Goal: Contribute content: Contribute content

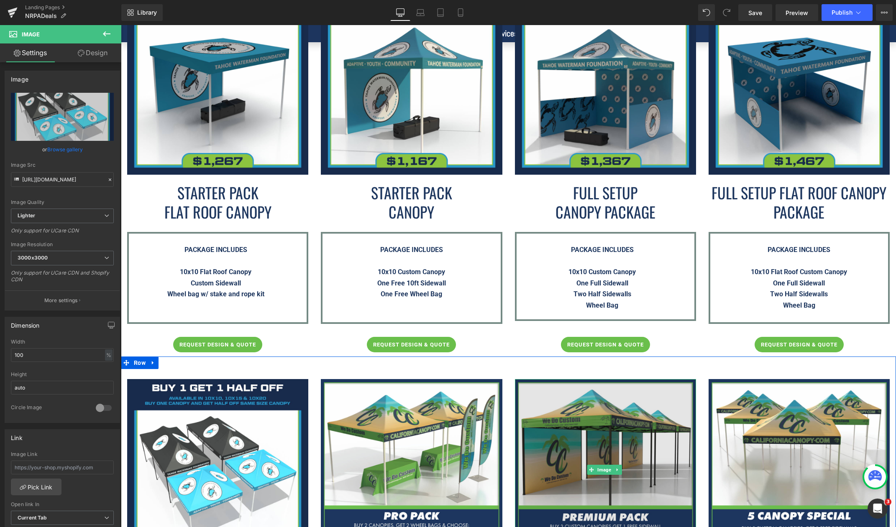
scroll to position [920, 0]
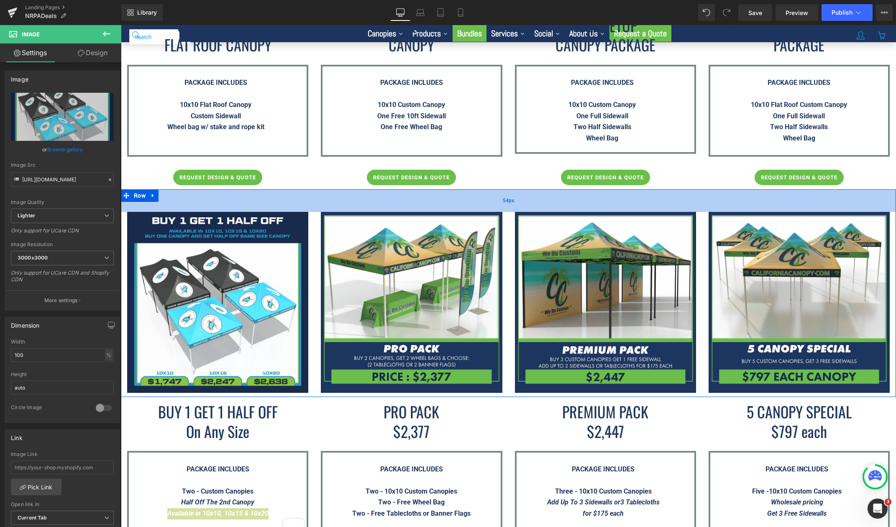
click at [286, 189] on div "54px" at bounding box center [508, 200] width 775 height 23
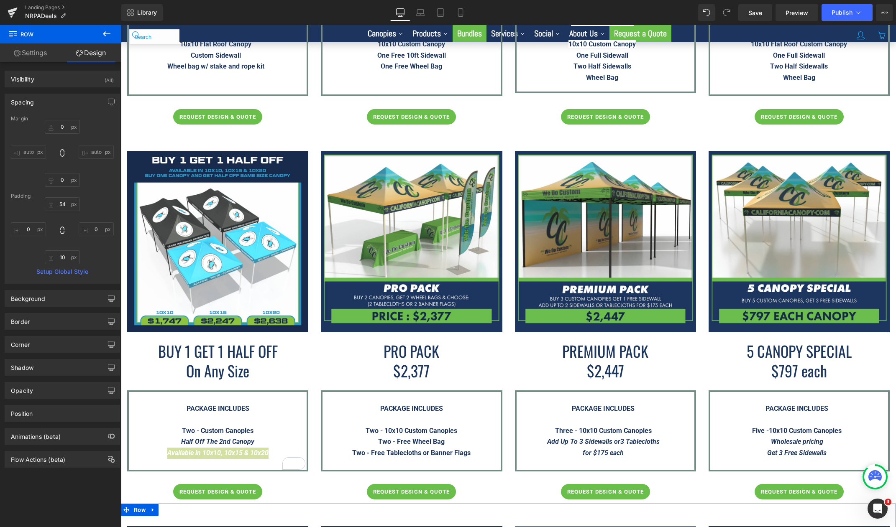
scroll to position [878, 0]
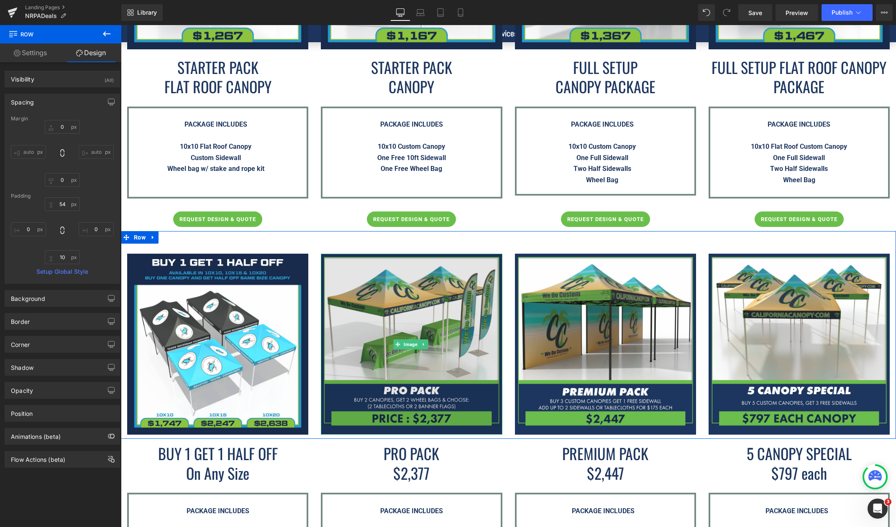
click at [475, 343] on img at bounding box center [411, 344] width 181 height 181
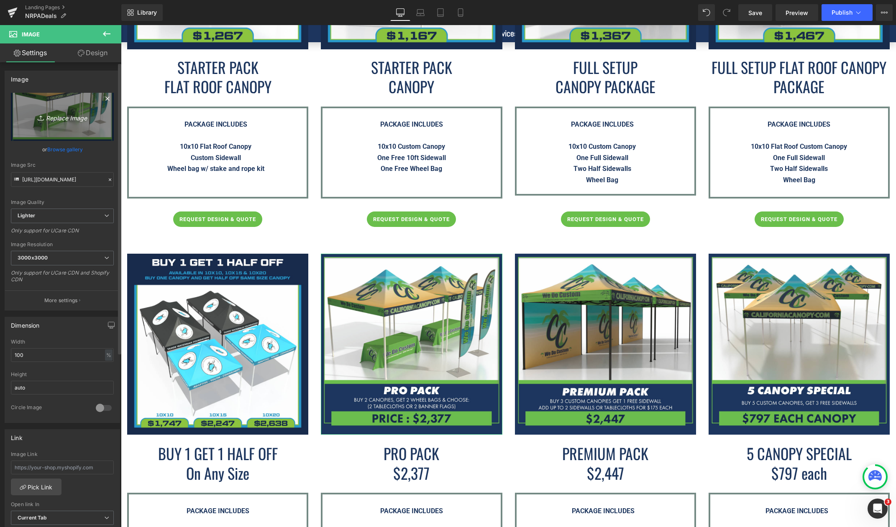
click at [79, 121] on icon "Replace Image" at bounding box center [62, 117] width 67 height 10
type input "C:\fakepath\Pro-Pack----NRPA-Conference-2025.png"
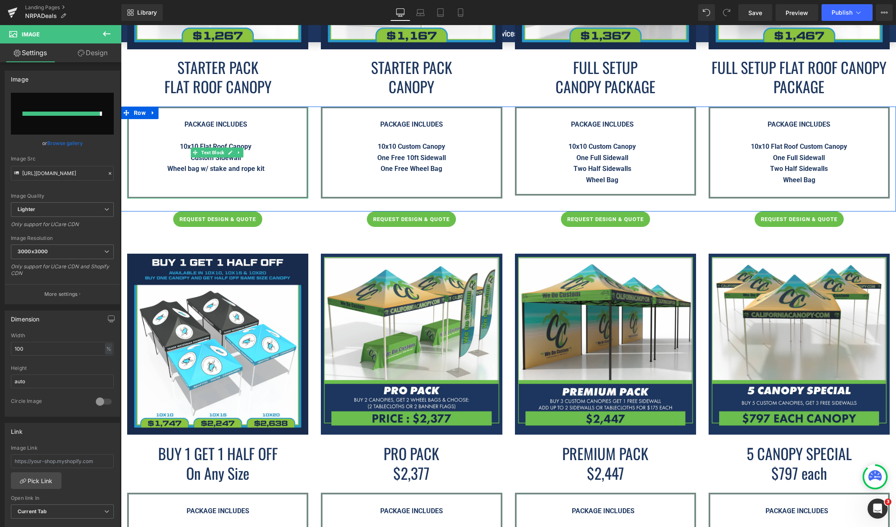
type input "[URL][DOMAIN_NAME]"
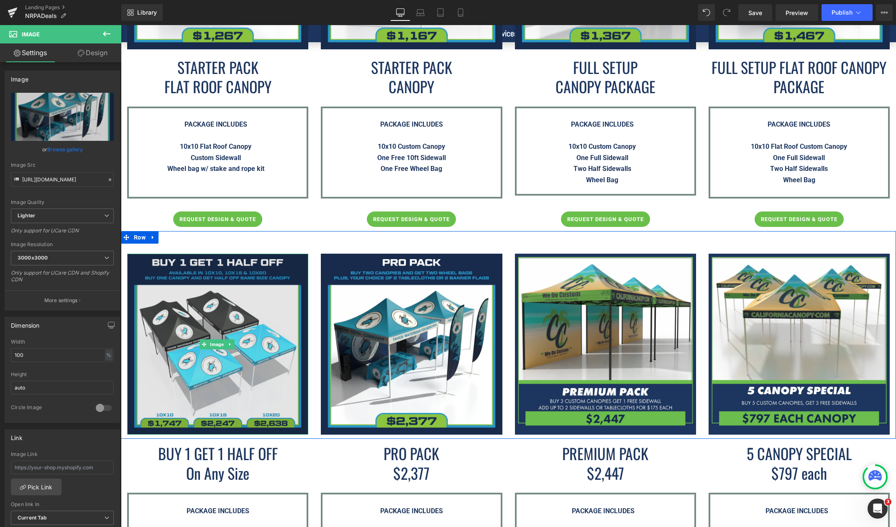
click at [291, 333] on img at bounding box center [217, 344] width 181 height 181
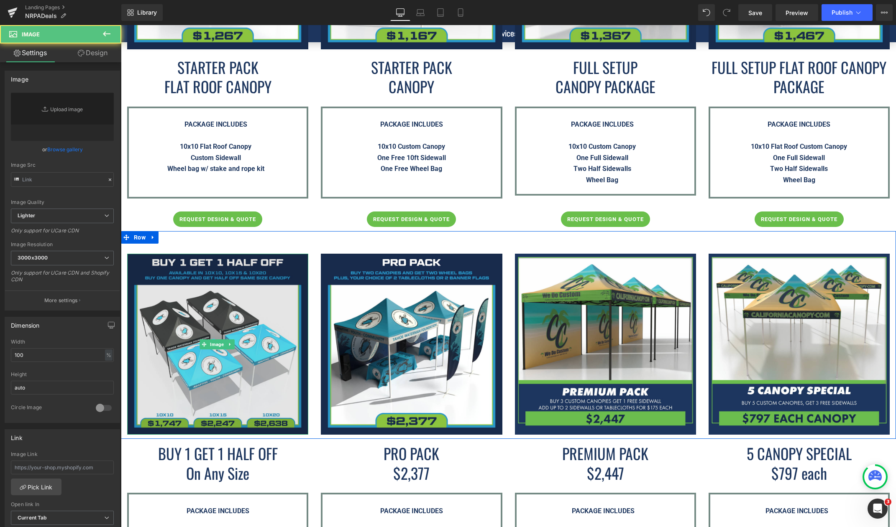
type input "[URL][DOMAIN_NAME]"
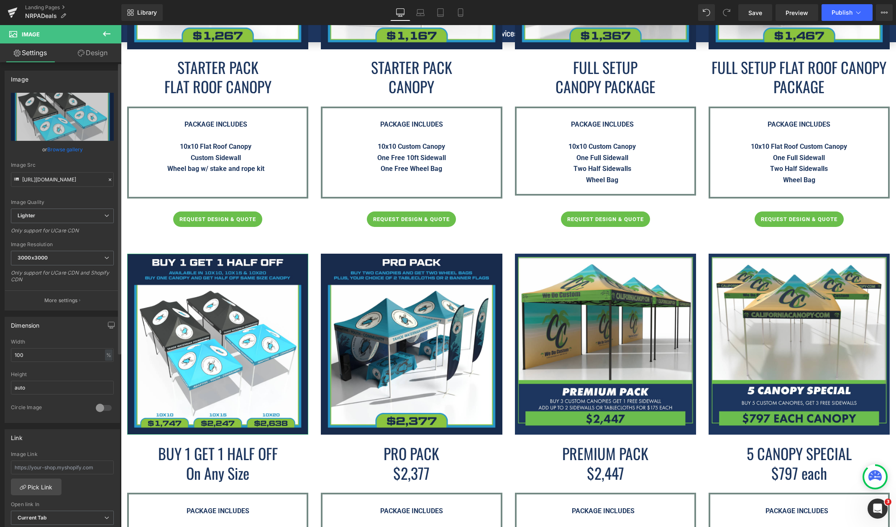
click at [71, 145] on link "Browse gallery" at bounding box center [65, 149] width 36 height 15
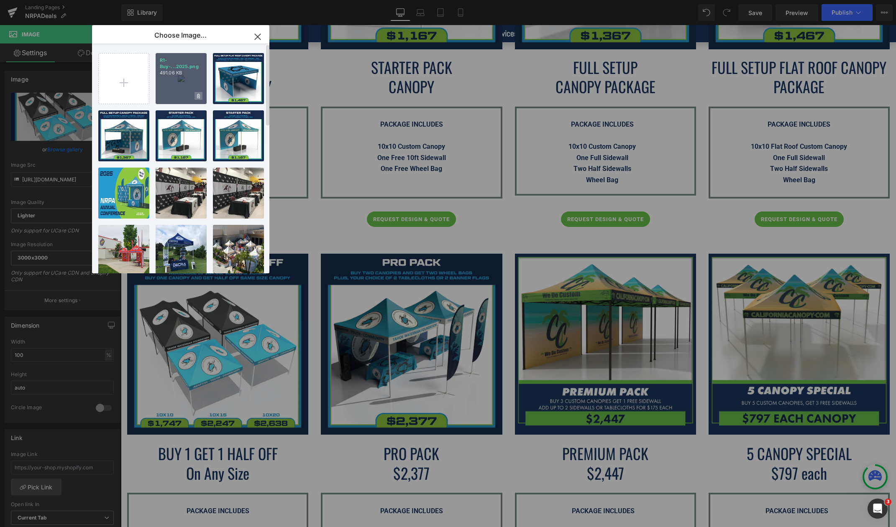
click at [197, 94] on icon at bounding box center [198, 96] width 3 height 5
click at [173, 97] on span "Yes" at bounding box center [170, 96] width 21 height 9
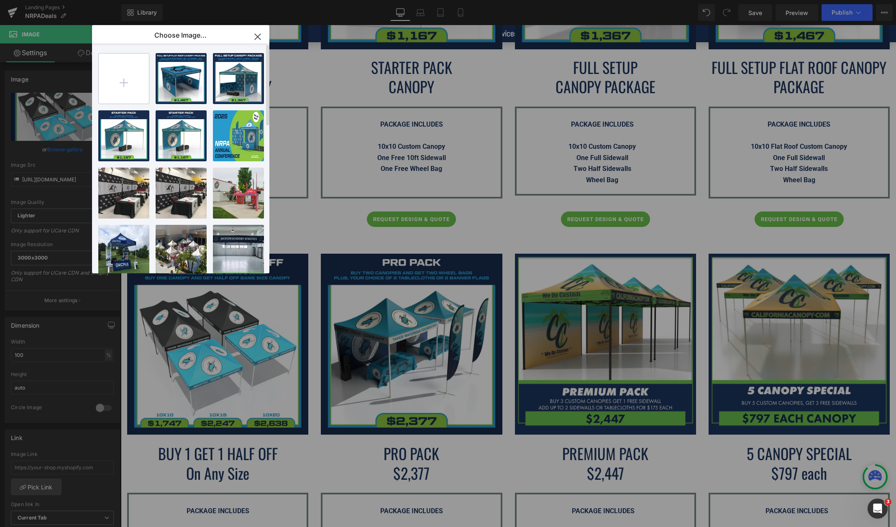
click at [133, 87] on input "file" at bounding box center [124, 79] width 50 height 50
type input "C:\fakepath\Buy-1-Get-1-Half-Off---NRPA-Conference-2025.png"
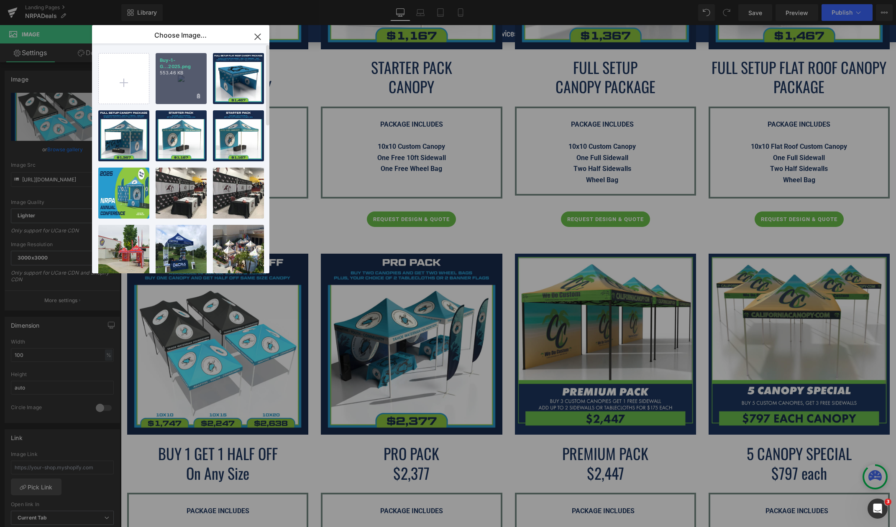
click at [184, 89] on div "Buy-1-G...2025.png 553.46 KB" at bounding box center [181, 78] width 51 height 51
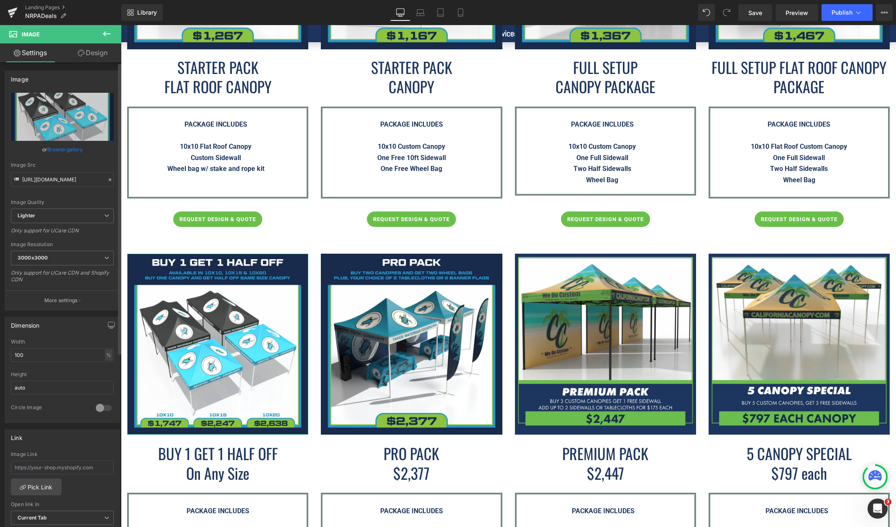
click at [57, 146] on link "Browse gallery" at bounding box center [65, 149] width 36 height 15
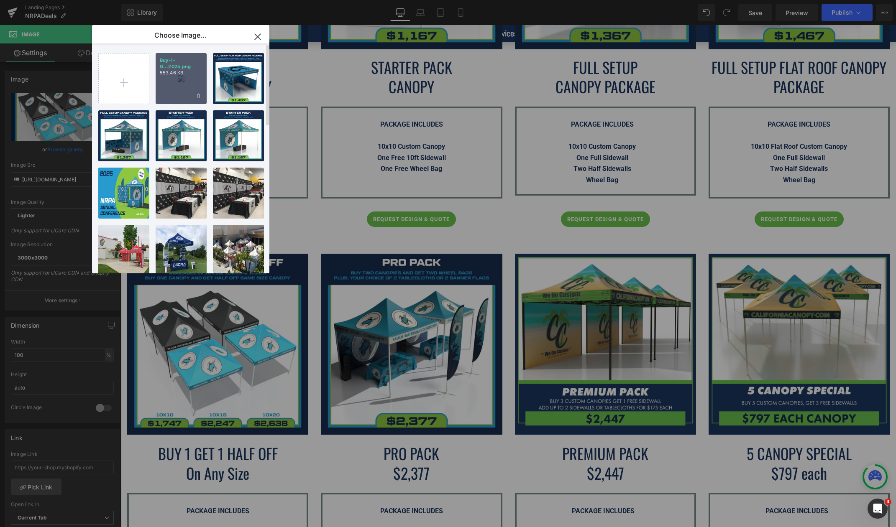
click at [170, 82] on div "Buy-1-G...2025.png 553.46 KB" at bounding box center [181, 78] width 51 height 51
type input "[URL][DOMAIN_NAME]"
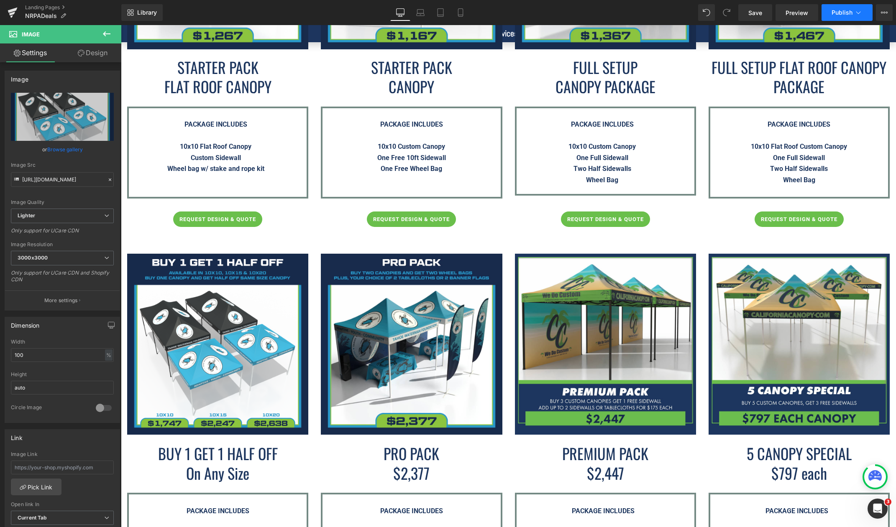
click at [832, 16] on button "Publish" at bounding box center [846, 12] width 51 height 17
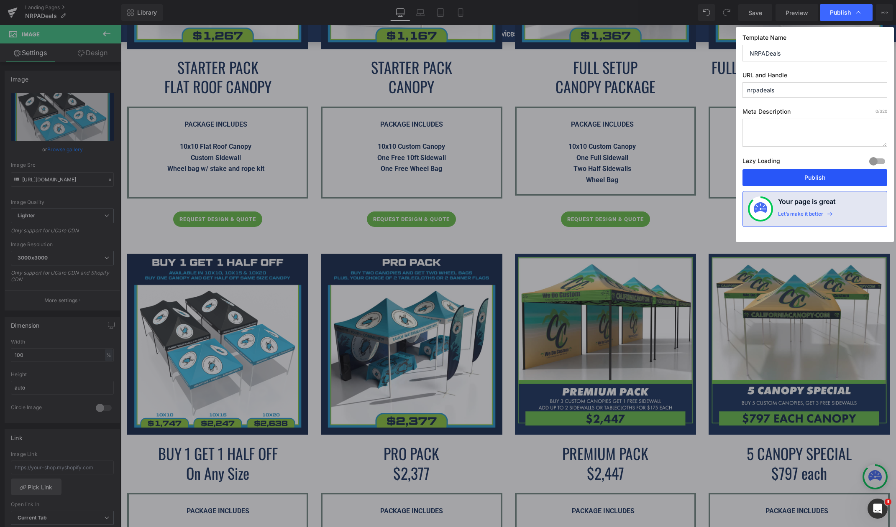
click at [817, 176] on button "Publish" at bounding box center [814, 177] width 145 height 17
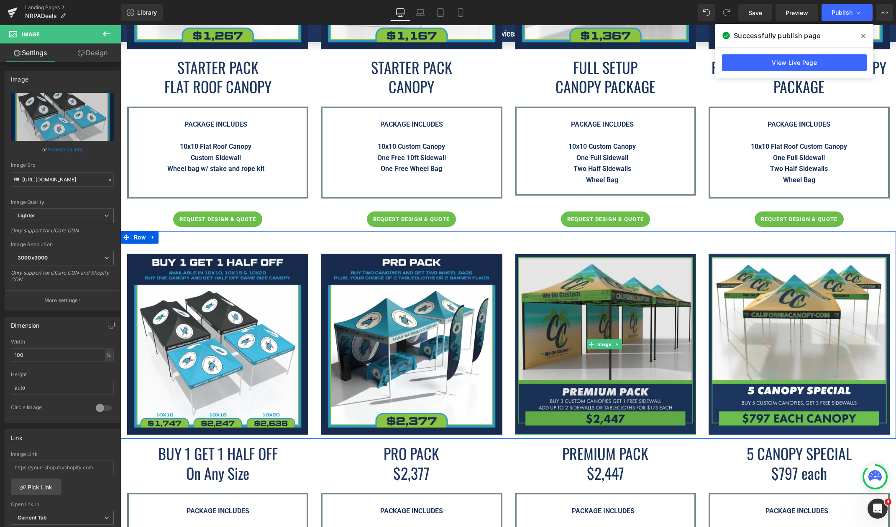
click at [651, 314] on img at bounding box center [605, 344] width 181 height 181
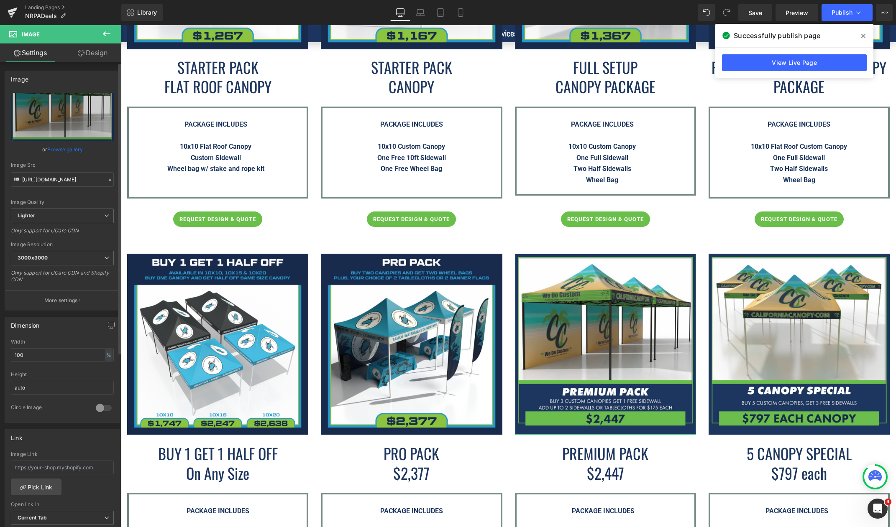
click at [60, 153] on link "Browse gallery" at bounding box center [65, 149] width 36 height 15
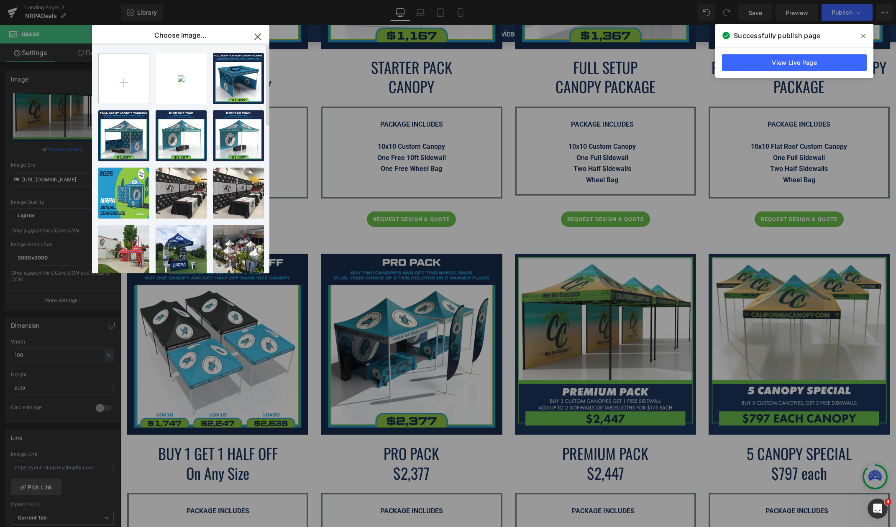
click at [123, 88] on input "file" at bounding box center [124, 79] width 50 height 50
type input "C:\fakepath\Premium-Pack----NRPA-Conference-2025.png"
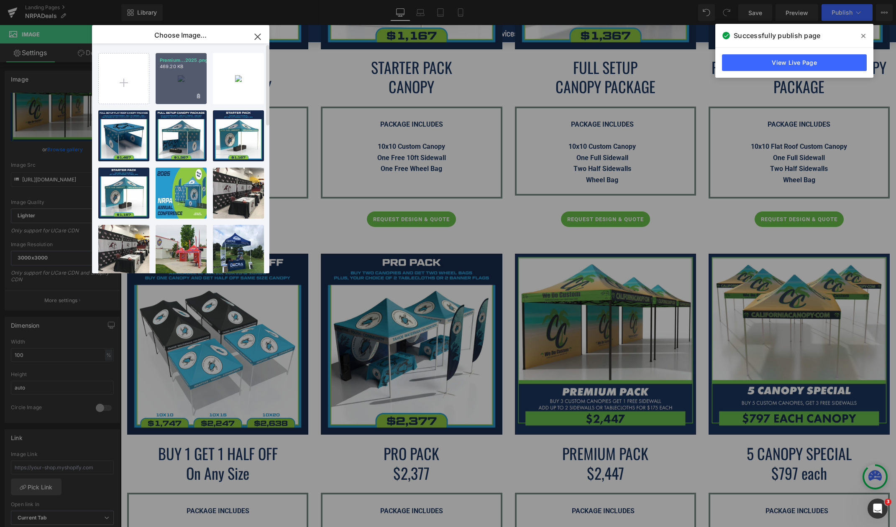
click at [184, 79] on div "Premium...2025.png 469.20 KB" at bounding box center [181, 78] width 51 height 51
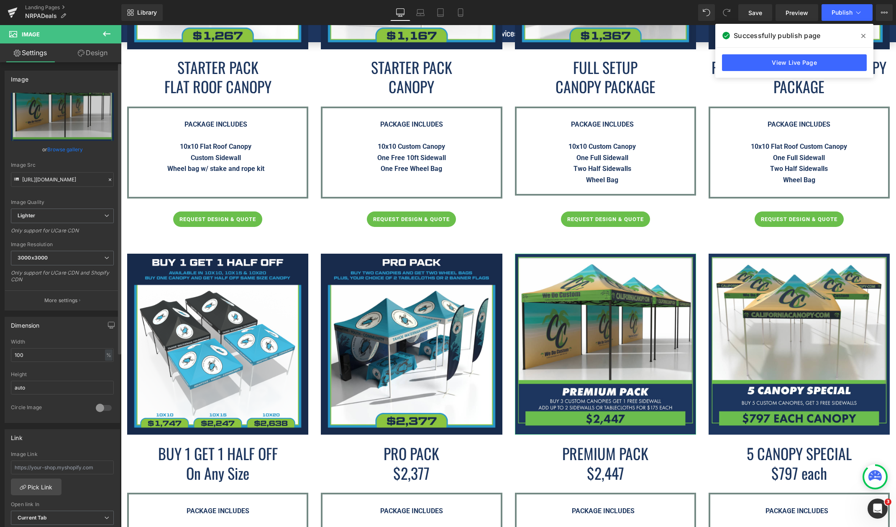
click at [56, 147] on link "Browse gallery" at bounding box center [65, 149] width 36 height 15
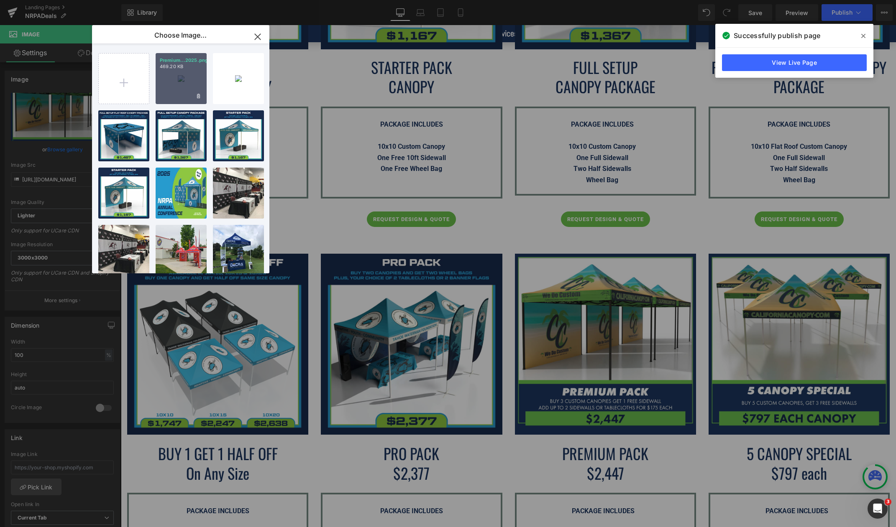
click at [181, 82] on div "Premium...2025.png 469.20 KB" at bounding box center [181, 78] width 51 height 51
type input "[URL][DOMAIN_NAME]"
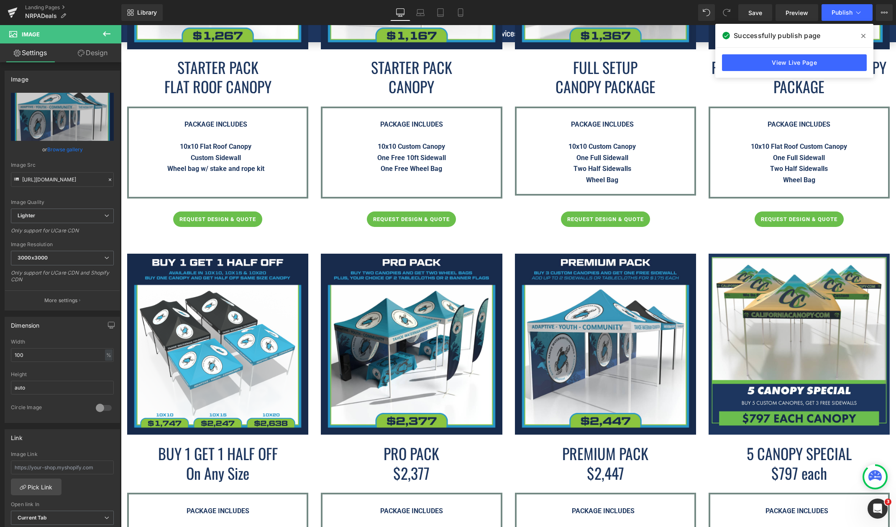
click at [862, 36] on icon at bounding box center [863, 36] width 4 height 7
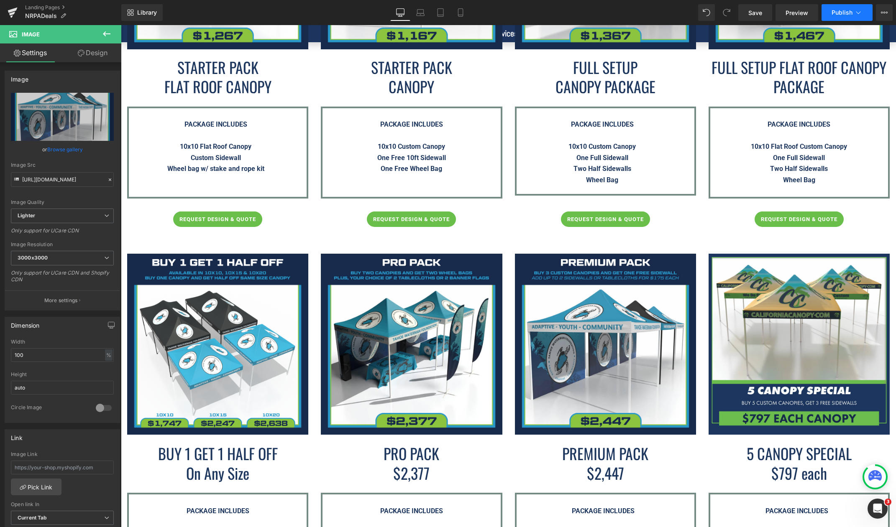
click at [840, 14] on span "Publish" at bounding box center [841, 12] width 21 height 7
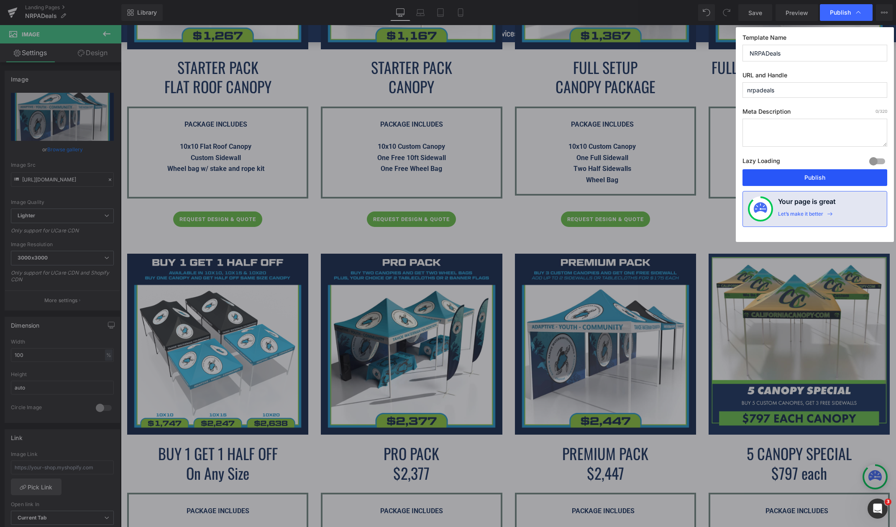
click at [829, 177] on button "Publish" at bounding box center [814, 177] width 145 height 17
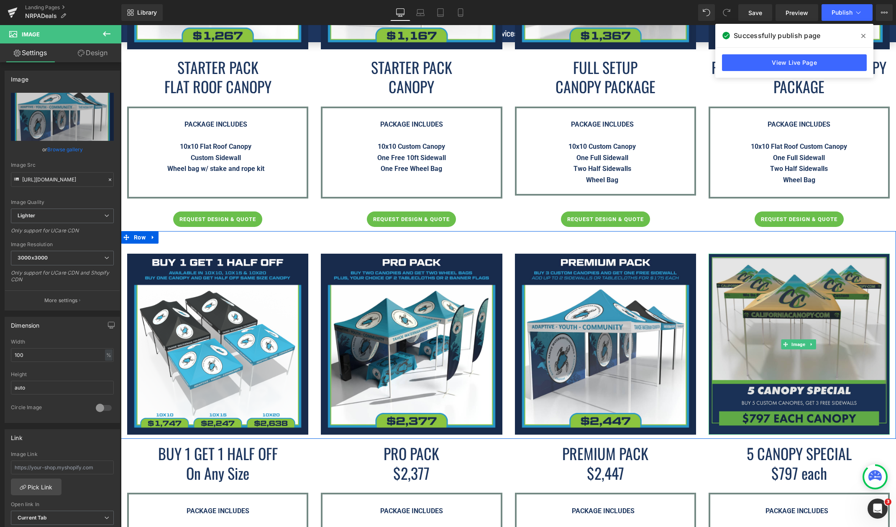
click at [753, 334] on img at bounding box center [798, 344] width 181 height 181
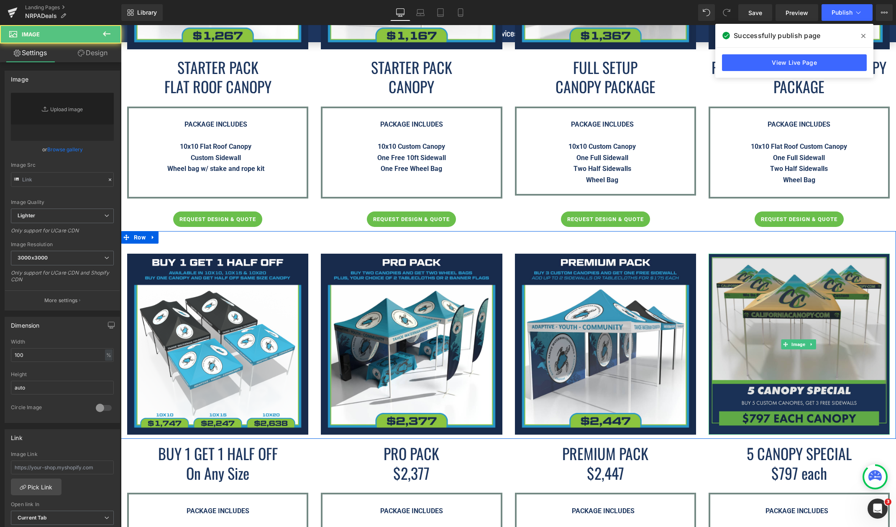
type input "[URL][DOMAIN_NAME]"
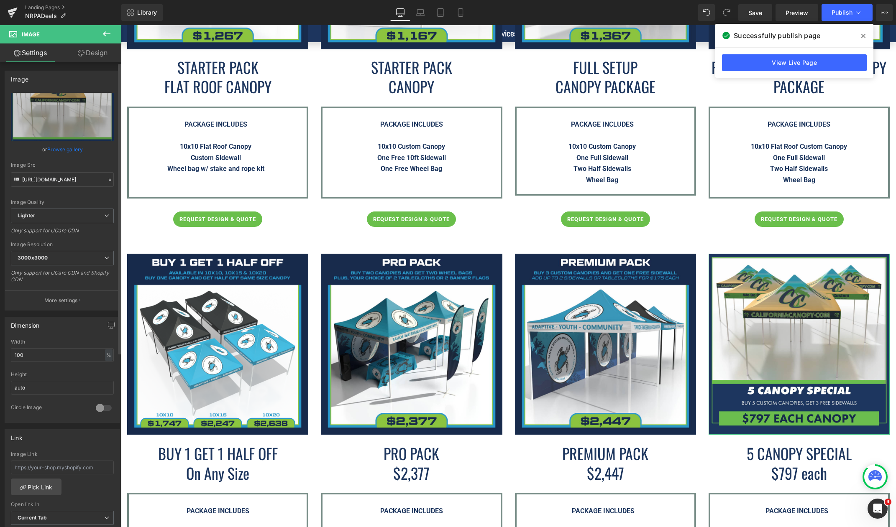
click at [72, 150] on link "Browse gallery" at bounding box center [65, 149] width 36 height 15
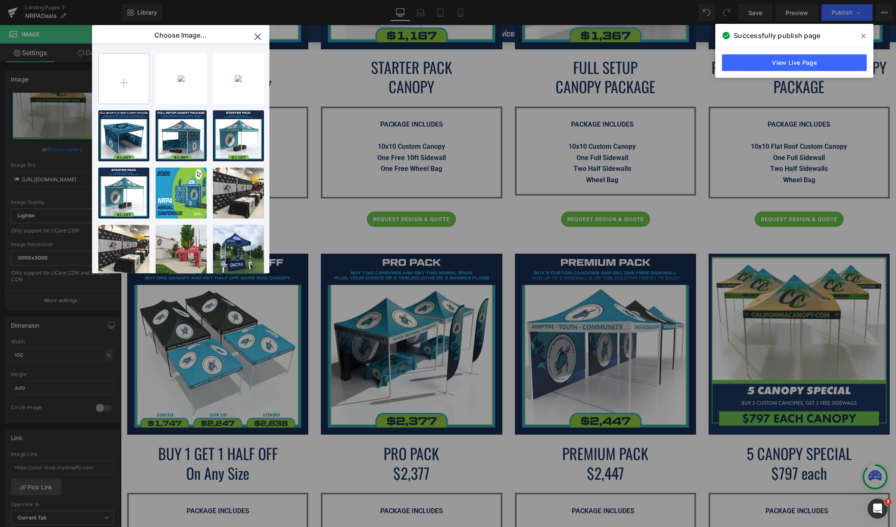
click at [120, 80] on input "file" at bounding box center [124, 79] width 50 height 50
type input "C:\fakepath\5-Canopy-Special---NRPA-Conference-2025.png"
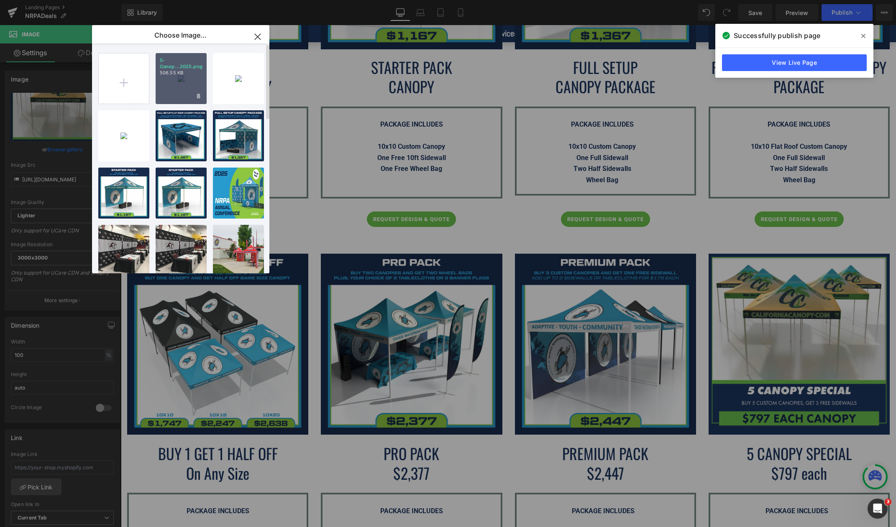
click at [190, 92] on div "5-Canop...2025.png 506.55 KB" at bounding box center [181, 78] width 51 height 51
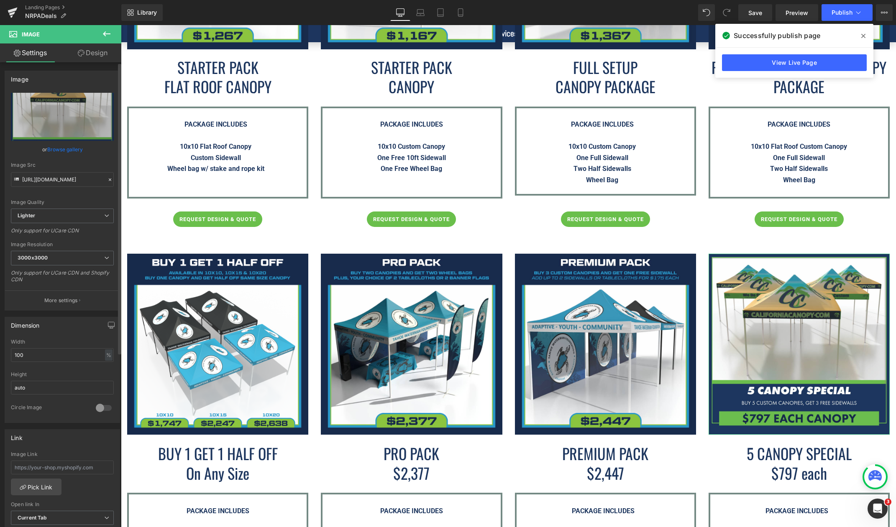
click at [69, 146] on link "Browse gallery" at bounding box center [65, 149] width 36 height 15
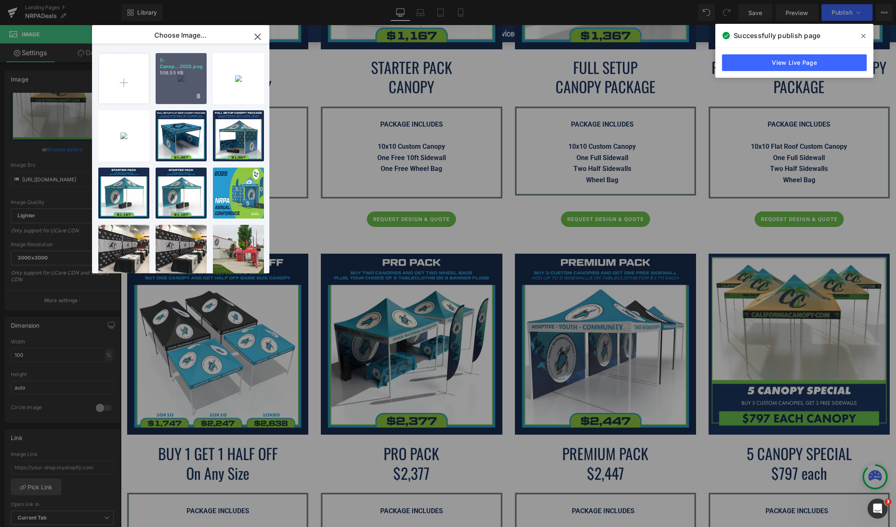
click at [164, 92] on div "5-Canop...2025.png 506.55 KB" at bounding box center [181, 78] width 51 height 51
type input "[URL][DOMAIN_NAME]"
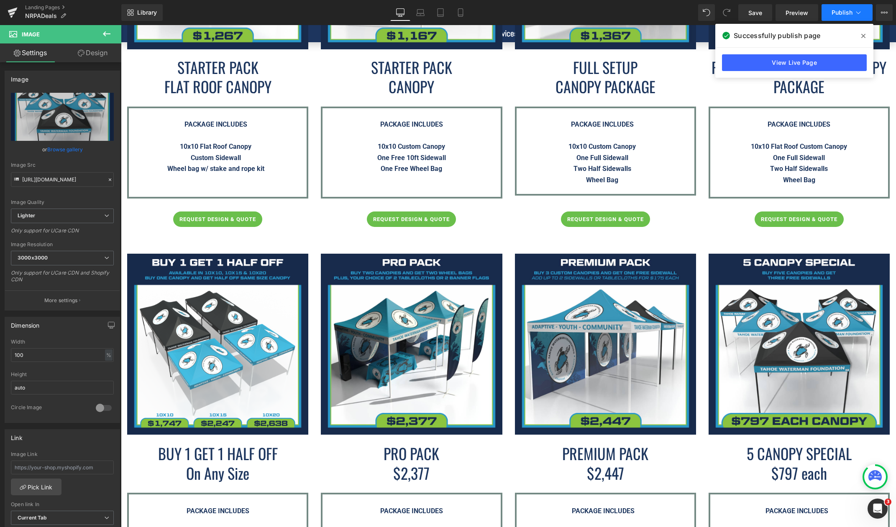
click at [832, 15] on span "Publish" at bounding box center [841, 12] width 21 height 7
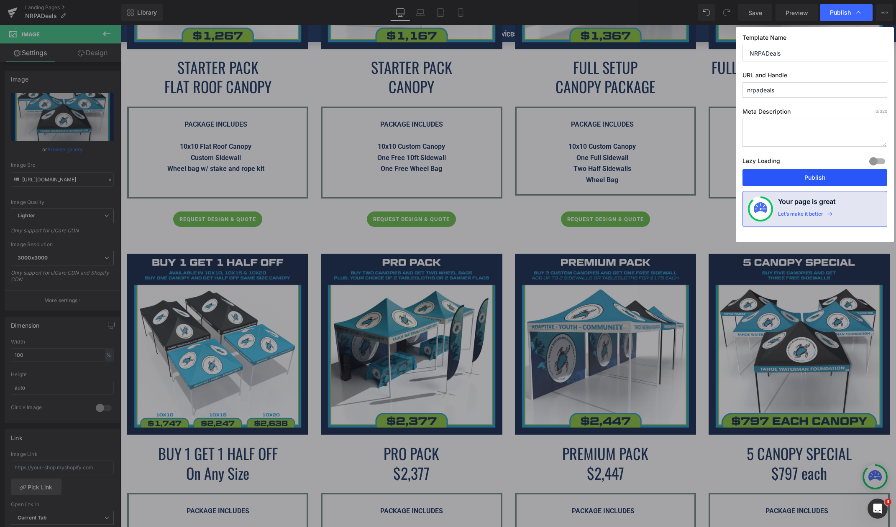
click at [817, 180] on button "Publish" at bounding box center [814, 177] width 145 height 17
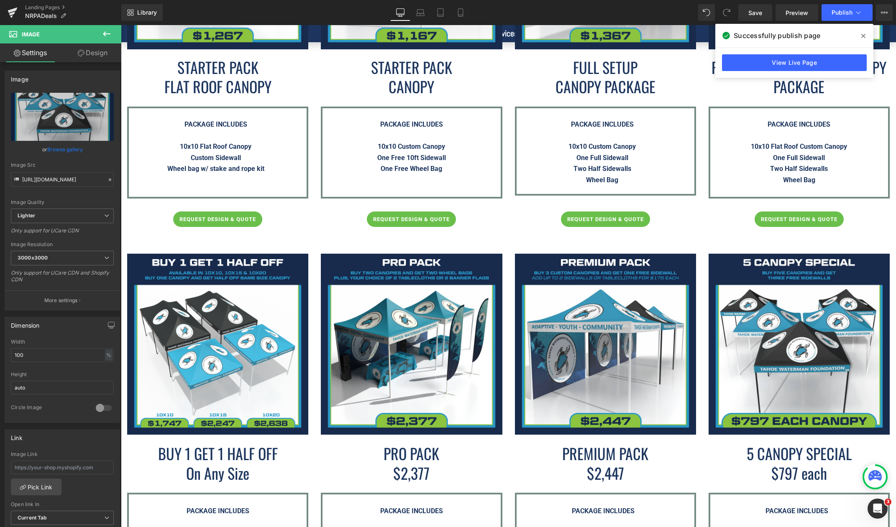
drag, startPoint x: 863, startPoint y: 36, endPoint x: 743, endPoint y: 10, distance: 123.5
click at [863, 36] on icon at bounding box center [863, 36] width 4 height 4
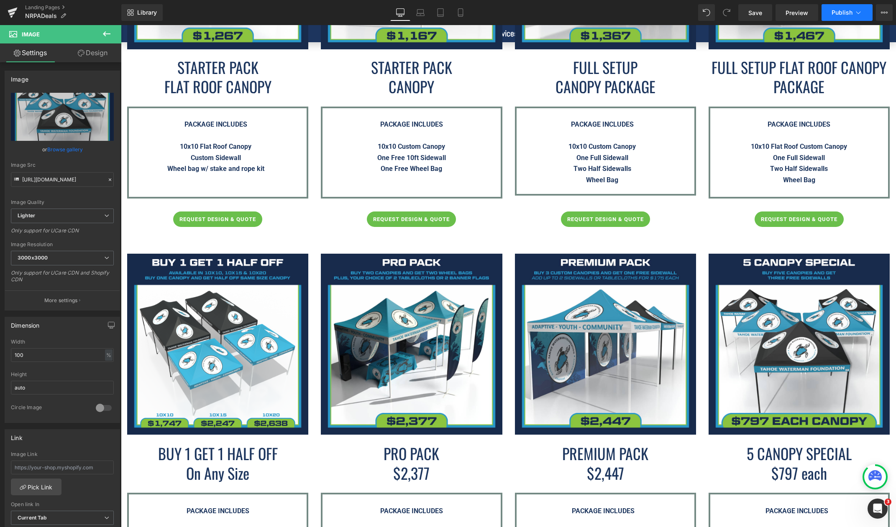
click at [845, 7] on button "Publish" at bounding box center [846, 12] width 51 height 17
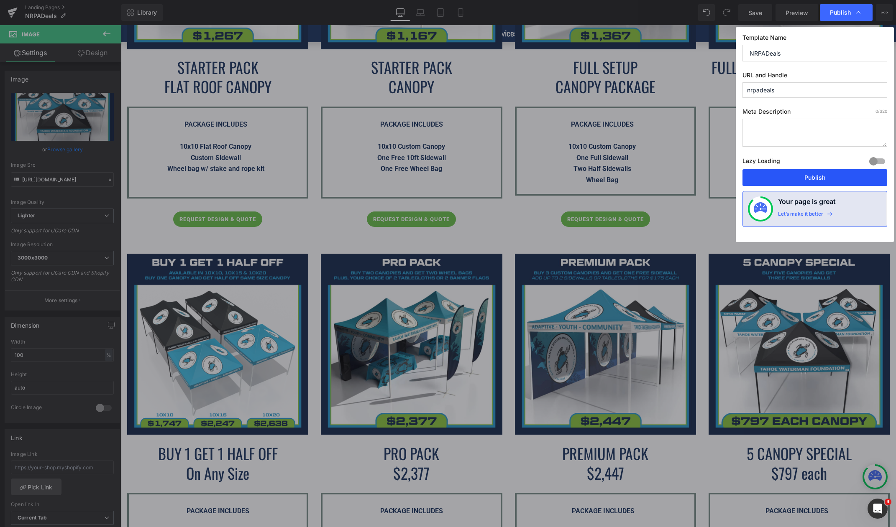
click at [793, 179] on button "Publish" at bounding box center [814, 177] width 145 height 17
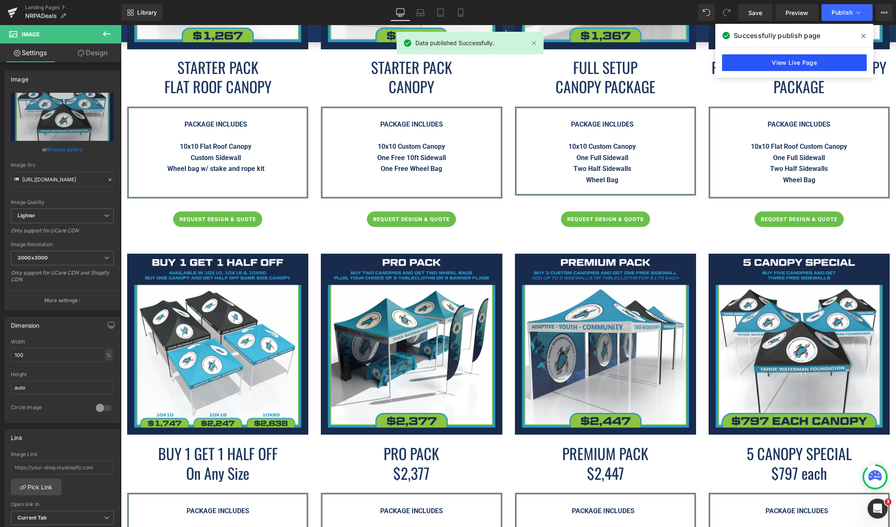
click at [792, 59] on link "View Live Page" at bounding box center [794, 62] width 145 height 17
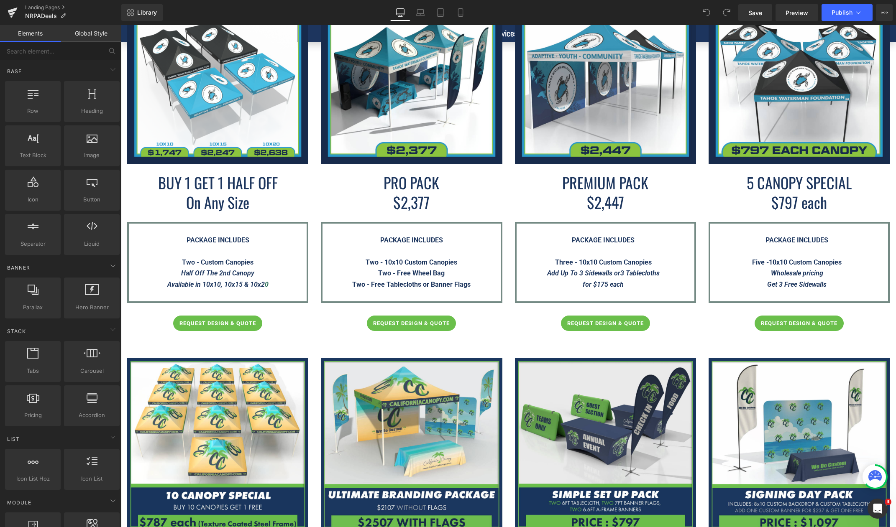
scroll to position [1129, 0]
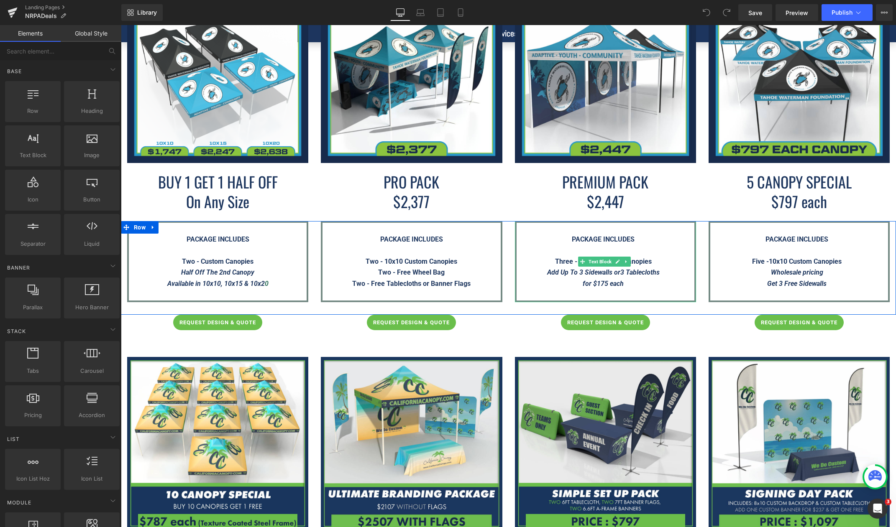
click at [574, 268] on strong "Add Up To 3 Sidewalls or" at bounding box center [583, 272] width 73 height 8
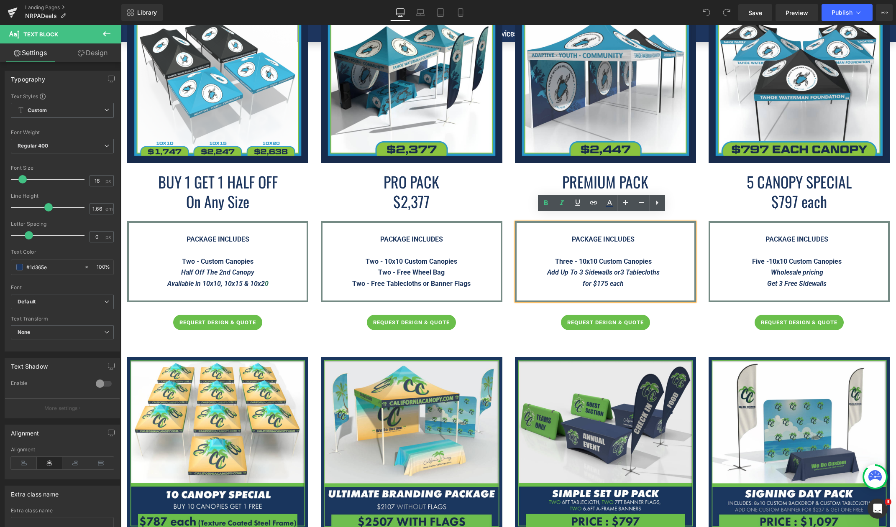
click at [575, 268] on strong "Add Up To 3 Sidewalls or" at bounding box center [583, 272] width 73 height 8
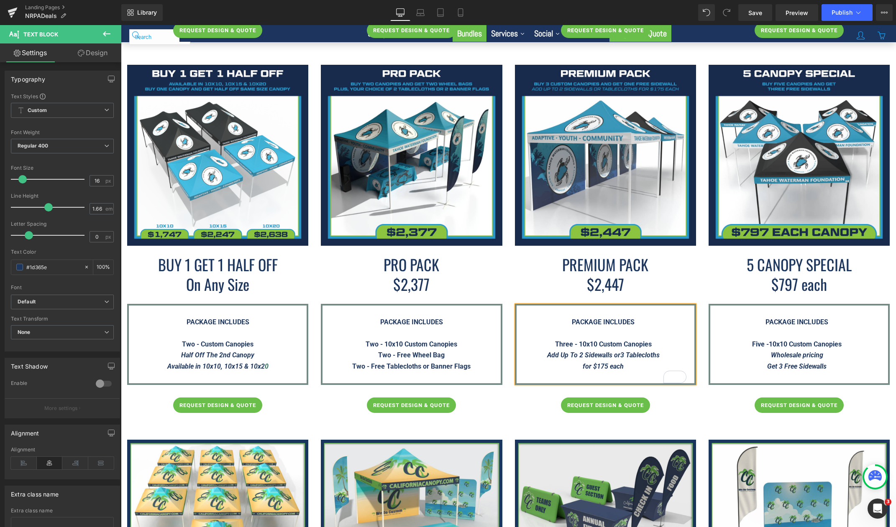
scroll to position [1045, 0]
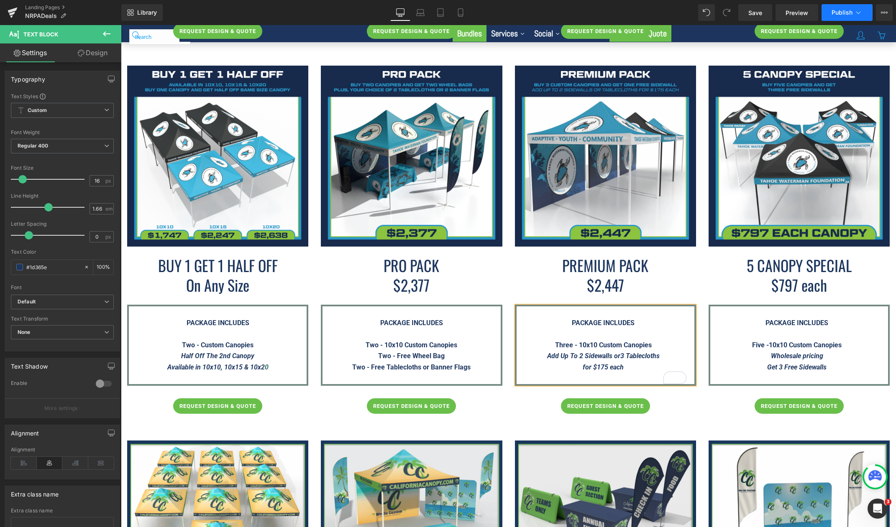
click at [840, 10] on span "Publish" at bounding box center [841, 12] width 21 height 7
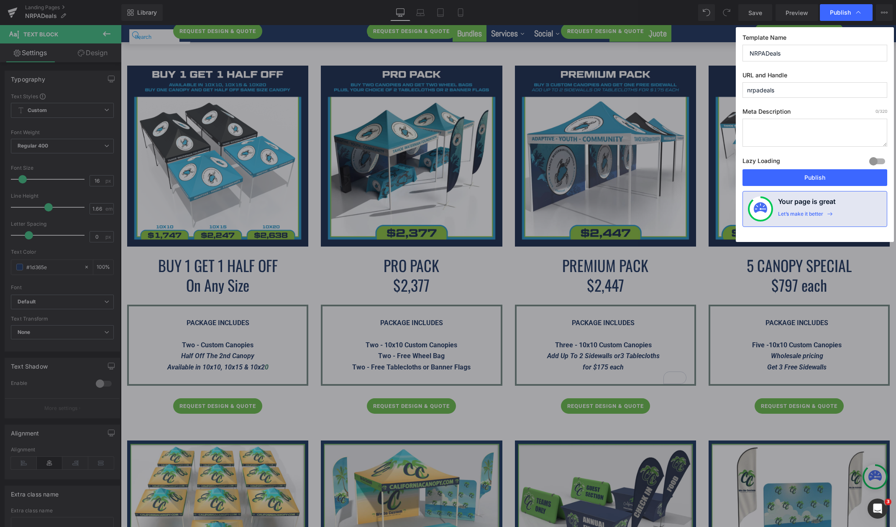
click at [774, 168] on label "Lazy Loading Build" at bounding box center [761, 163] width 38 height 14
click at [775, 176] on button "Publish" at bounding box center [814, 177] width 145 height 17
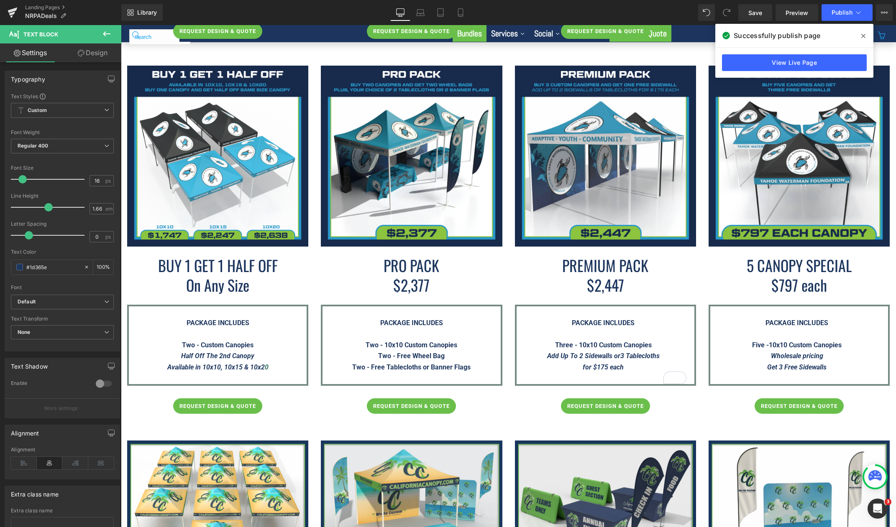
click at [865, 33] on icon at bounding box center [863, 36] width 4 height 7
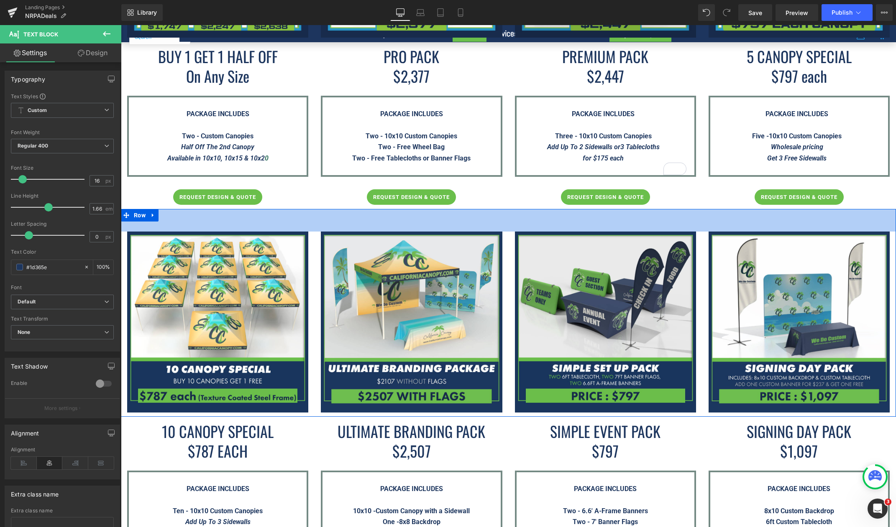
scroll to position [1380, 0]
